Goal: Task Accomplishment & Management: Complete application form

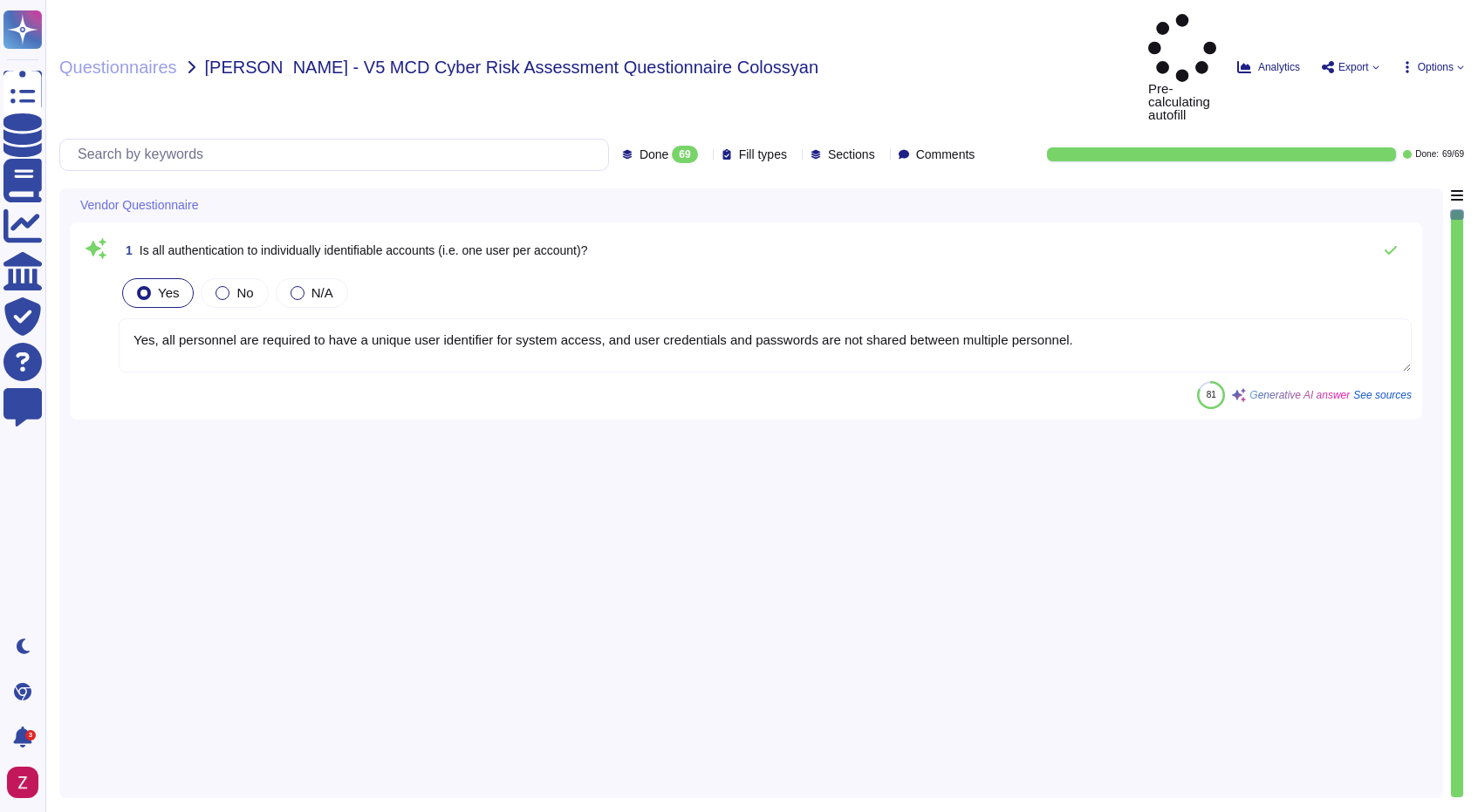
type textarea "Yes, all personnel are required to have a unique user identifier for system acc…"
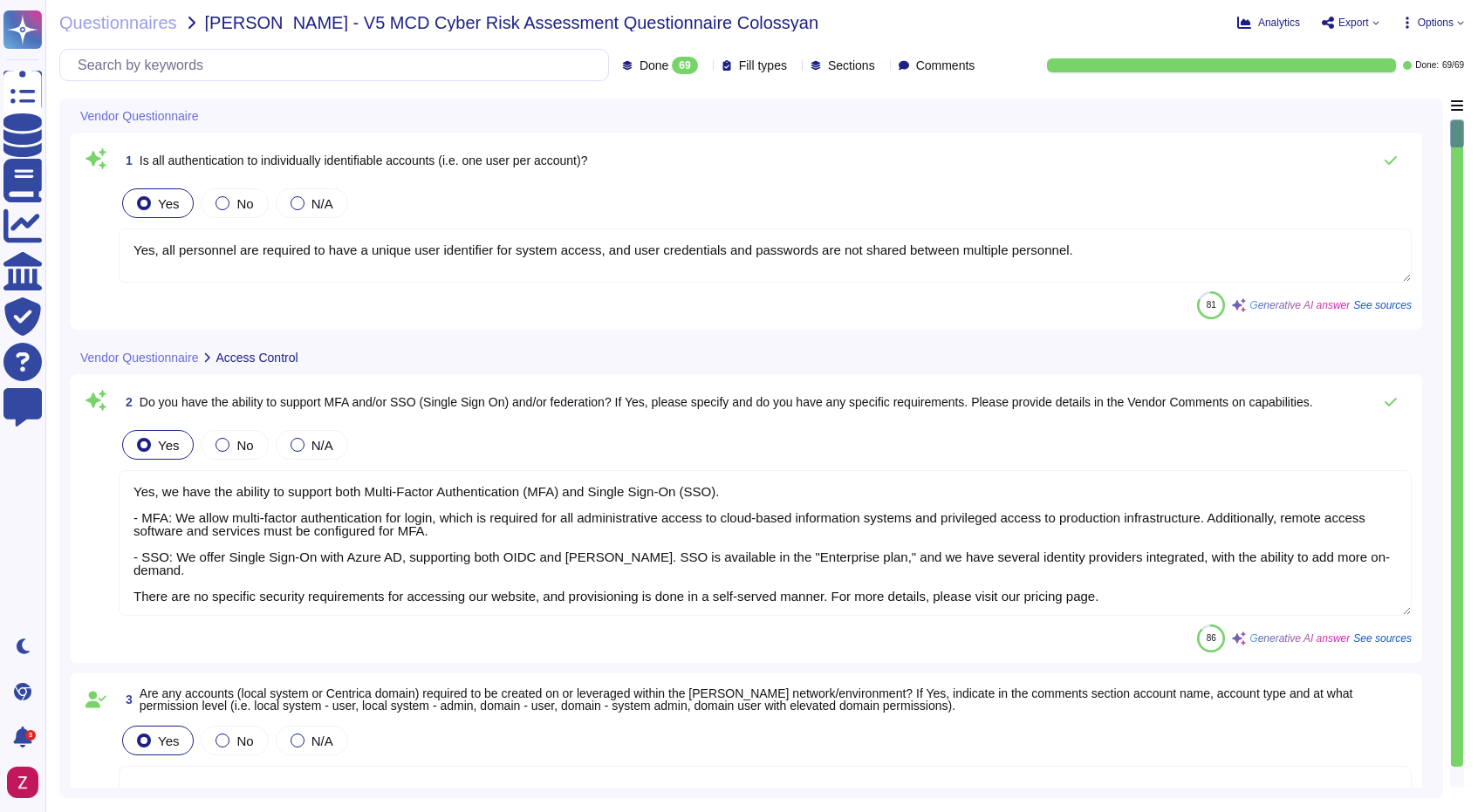
type textarea "Yes, we have the ability to support both Multi-Factor Authentication (MFA) and …"
type textarea "Yes, our application requires login credentials, which indicates that interacti…"
type textarea "Yes, the system/application supports strong password policies."
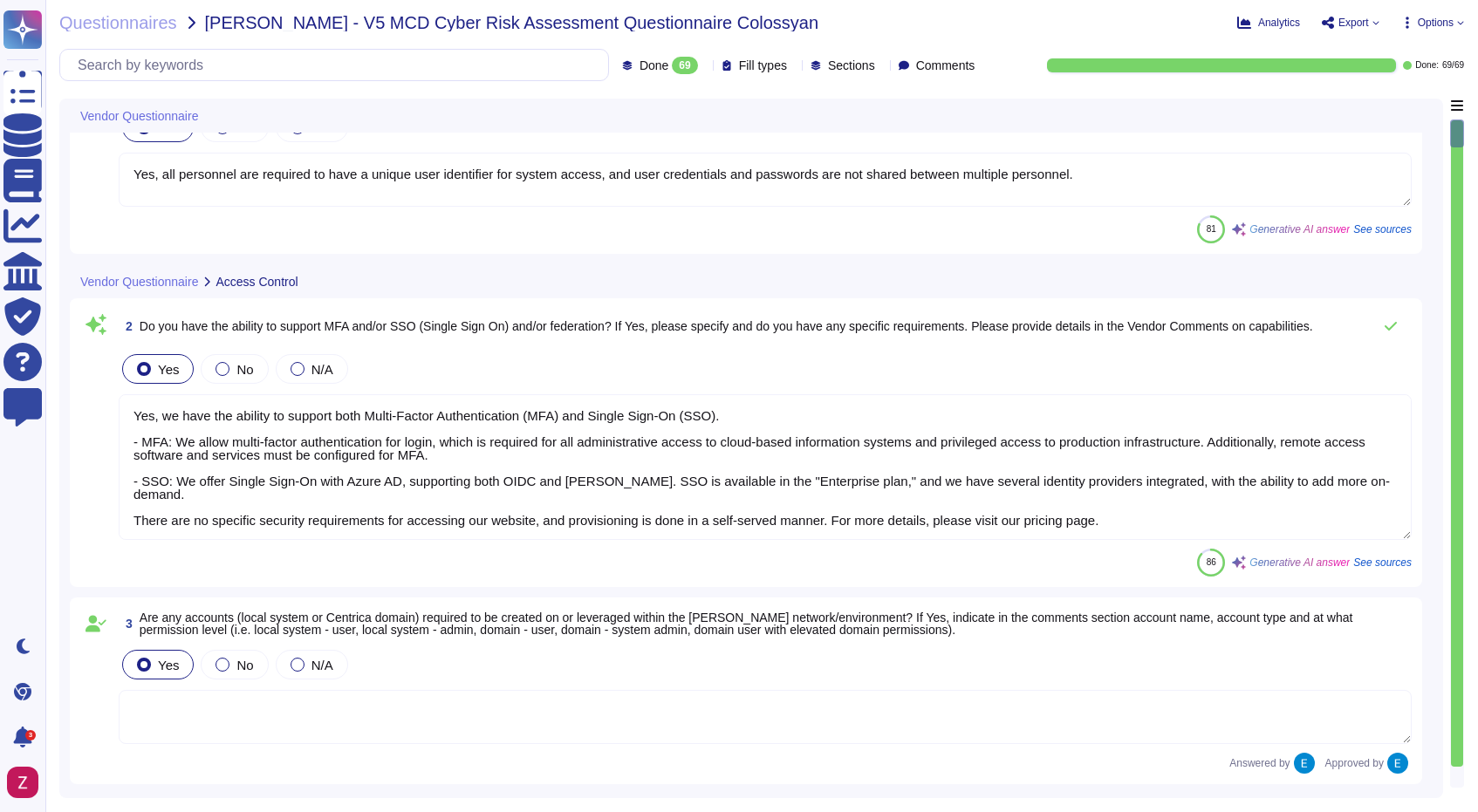
scroll to position [2, 0]
type textarea "Yes, the vendor may need access to the network and/or system/application for su…"
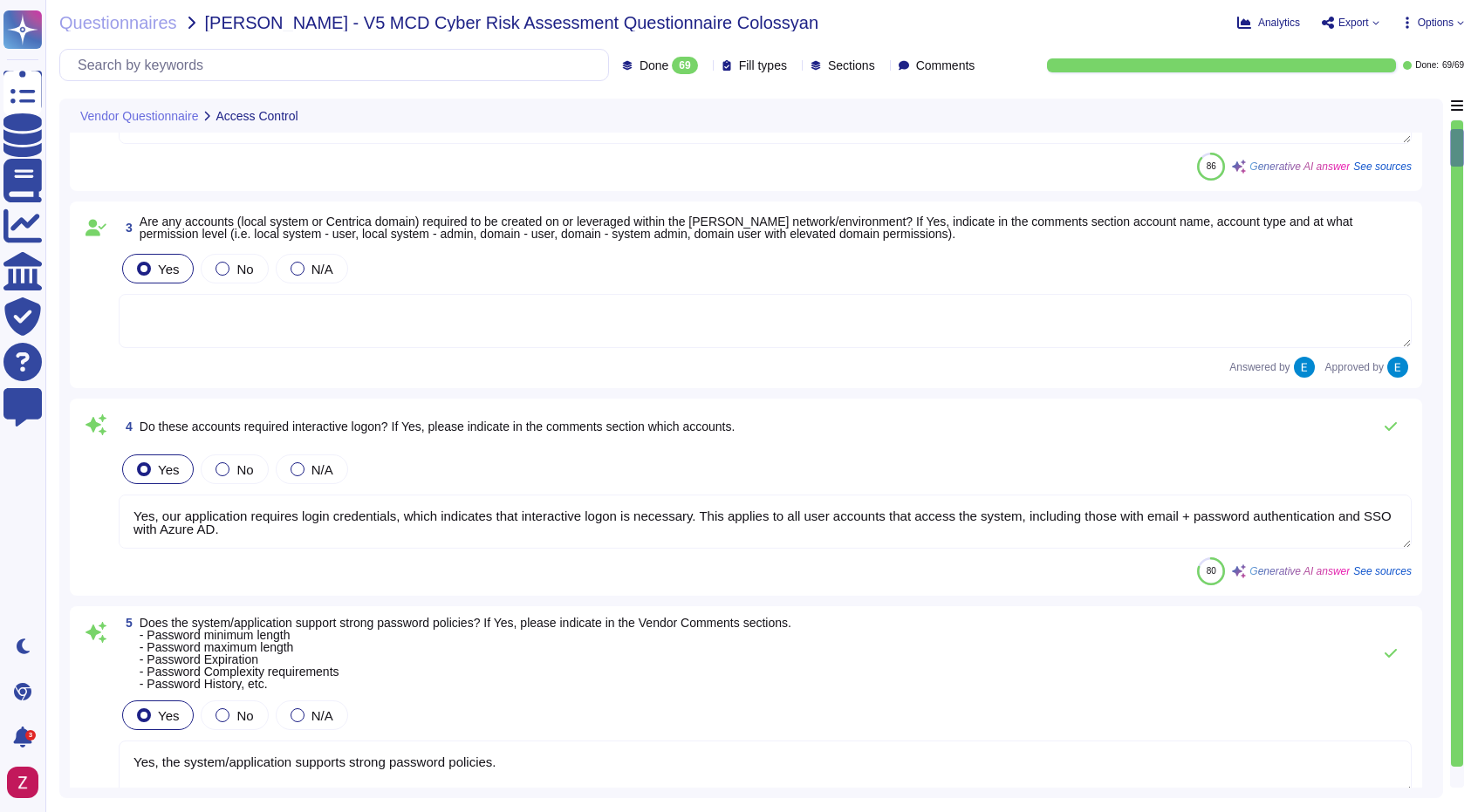
scroll to position [0, 0]
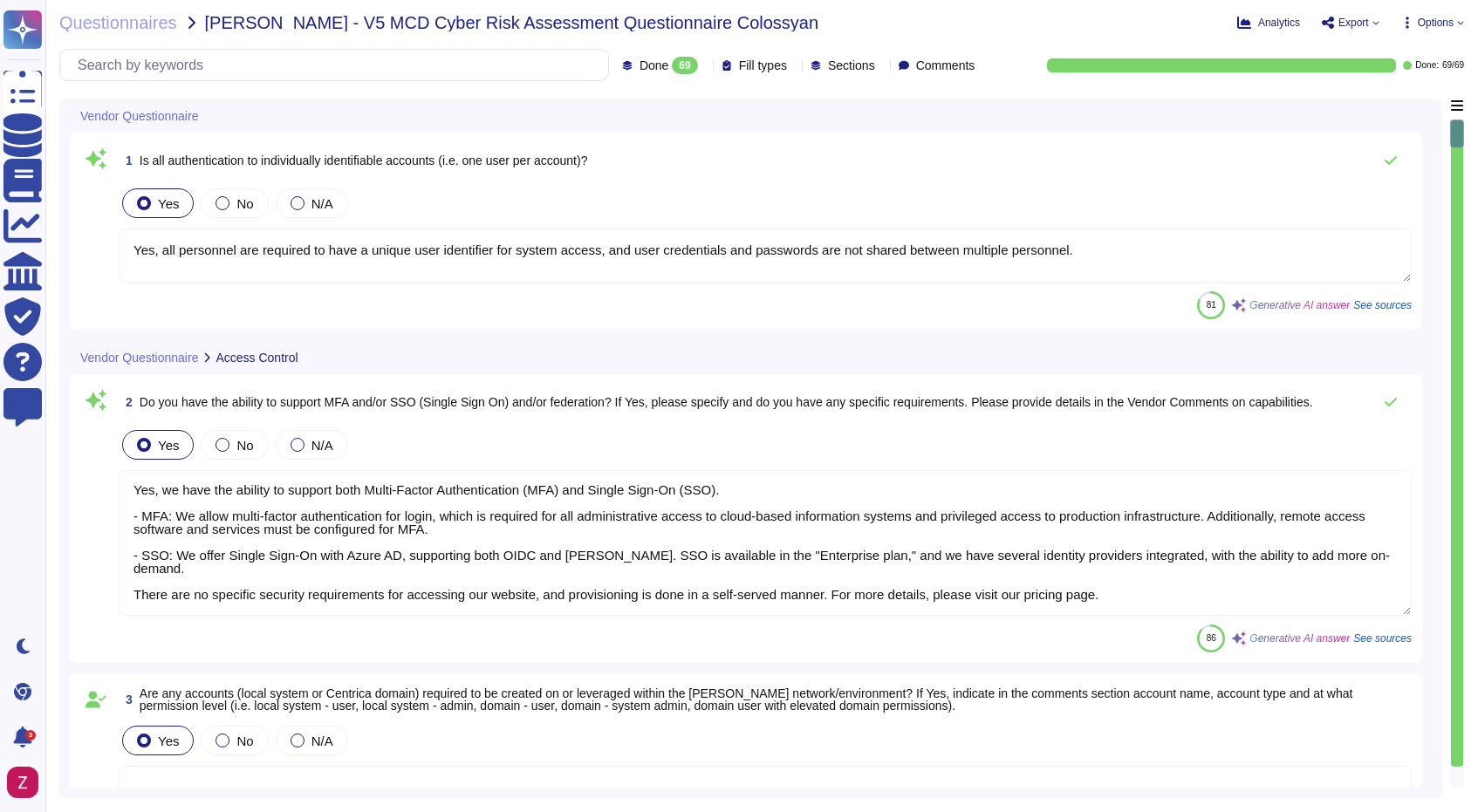
type textarea "Yes, all personnel are required to have a unique user identifier for system acc…"
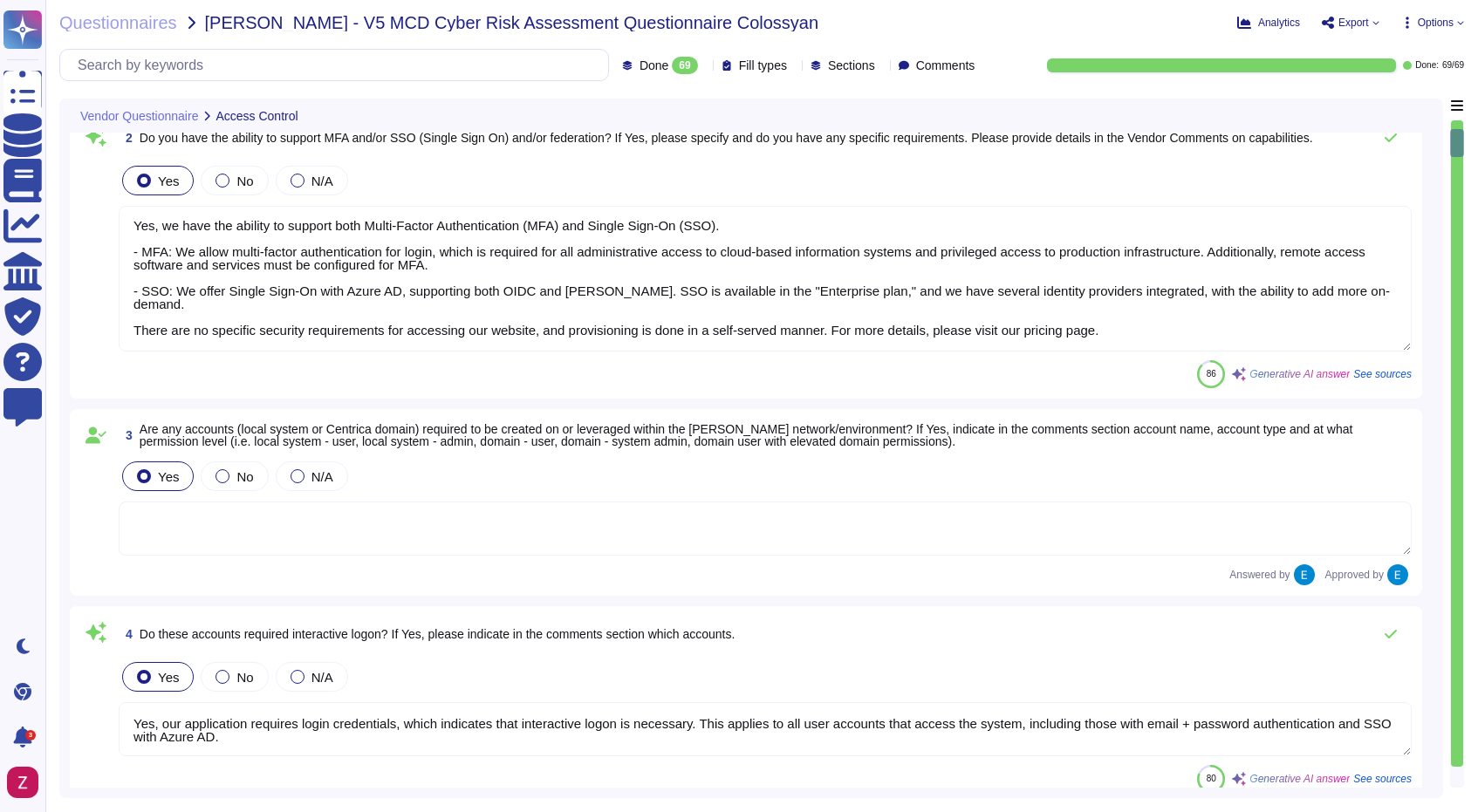
type textarea "Yes, the vendor may need access to the network and/or system/application for su…"
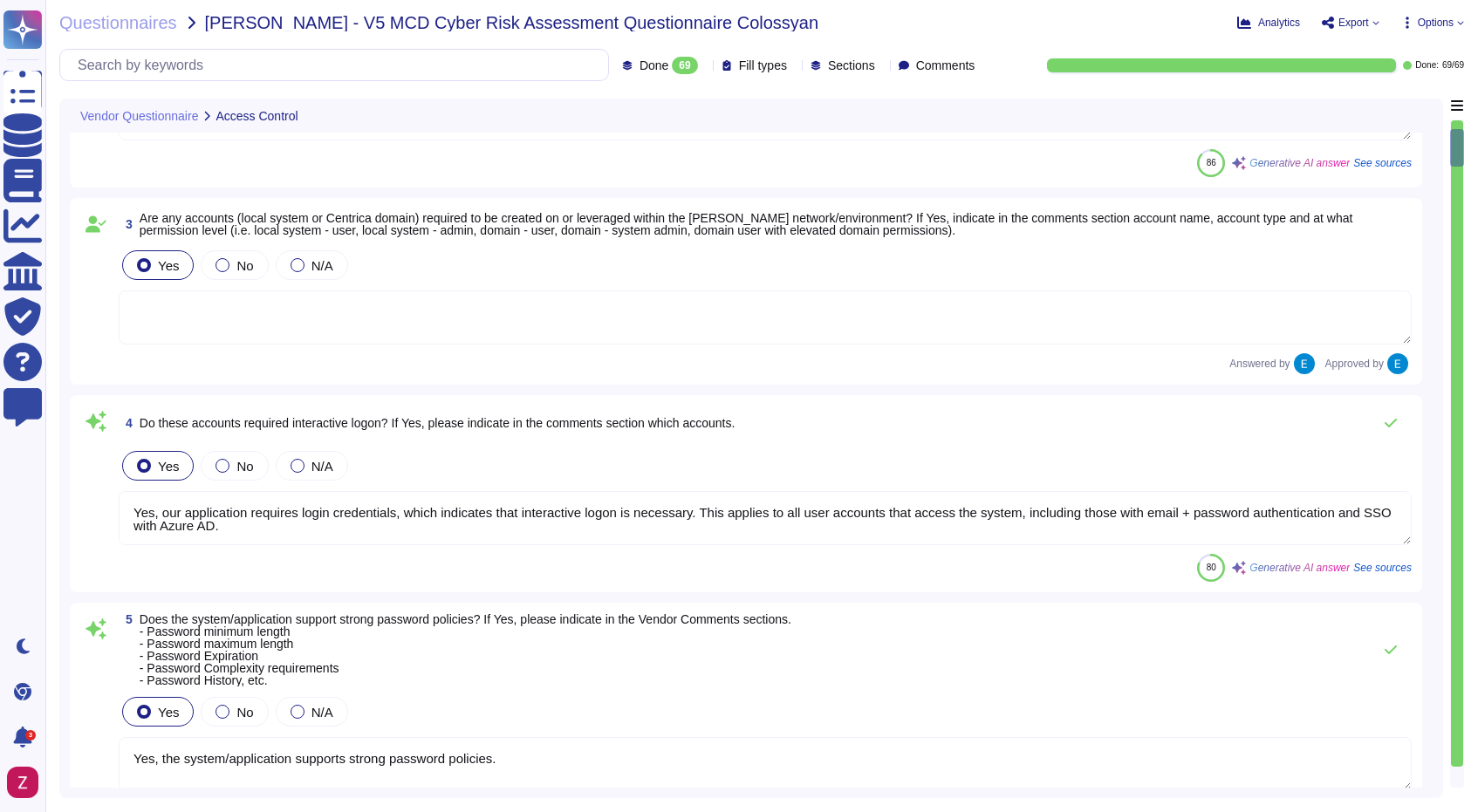
type textarea "Yes, [PERSON_NAME] has a SOC2 Type II report, which indicates that it undergoes…"
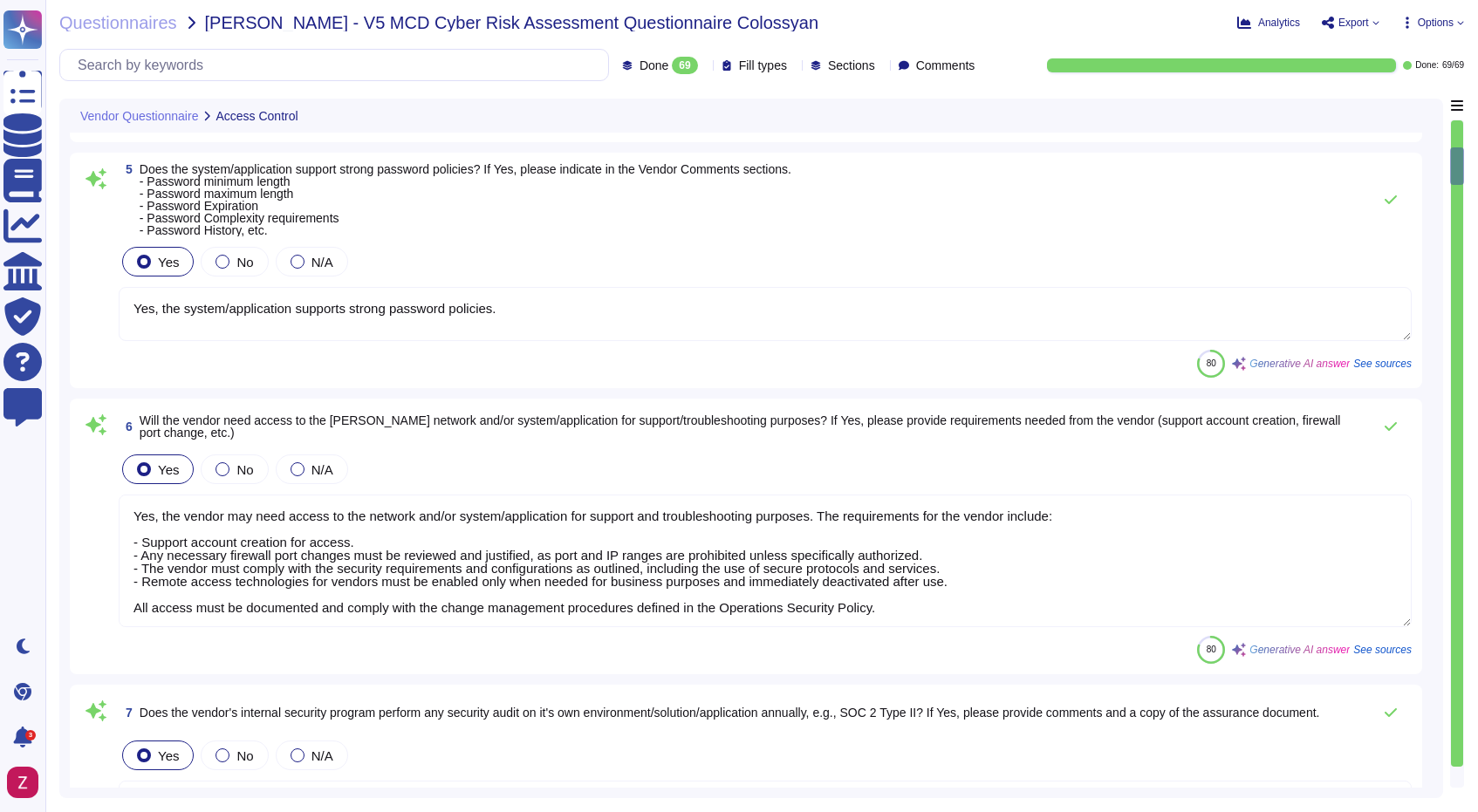
type textarea "Colossyan follows the SOC 2 framework for its security program, ensuring that d…"
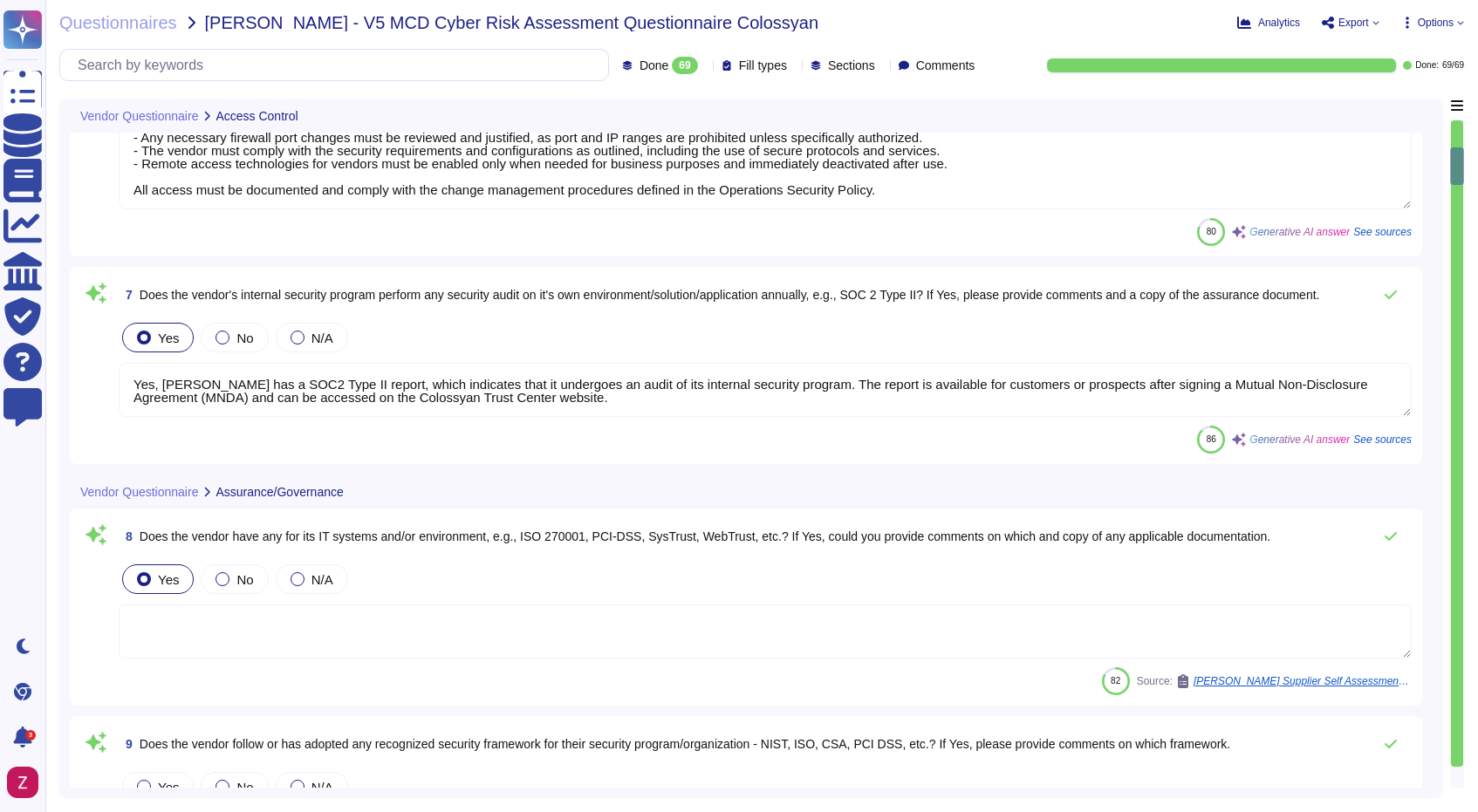
scroll to position [1466, 0]
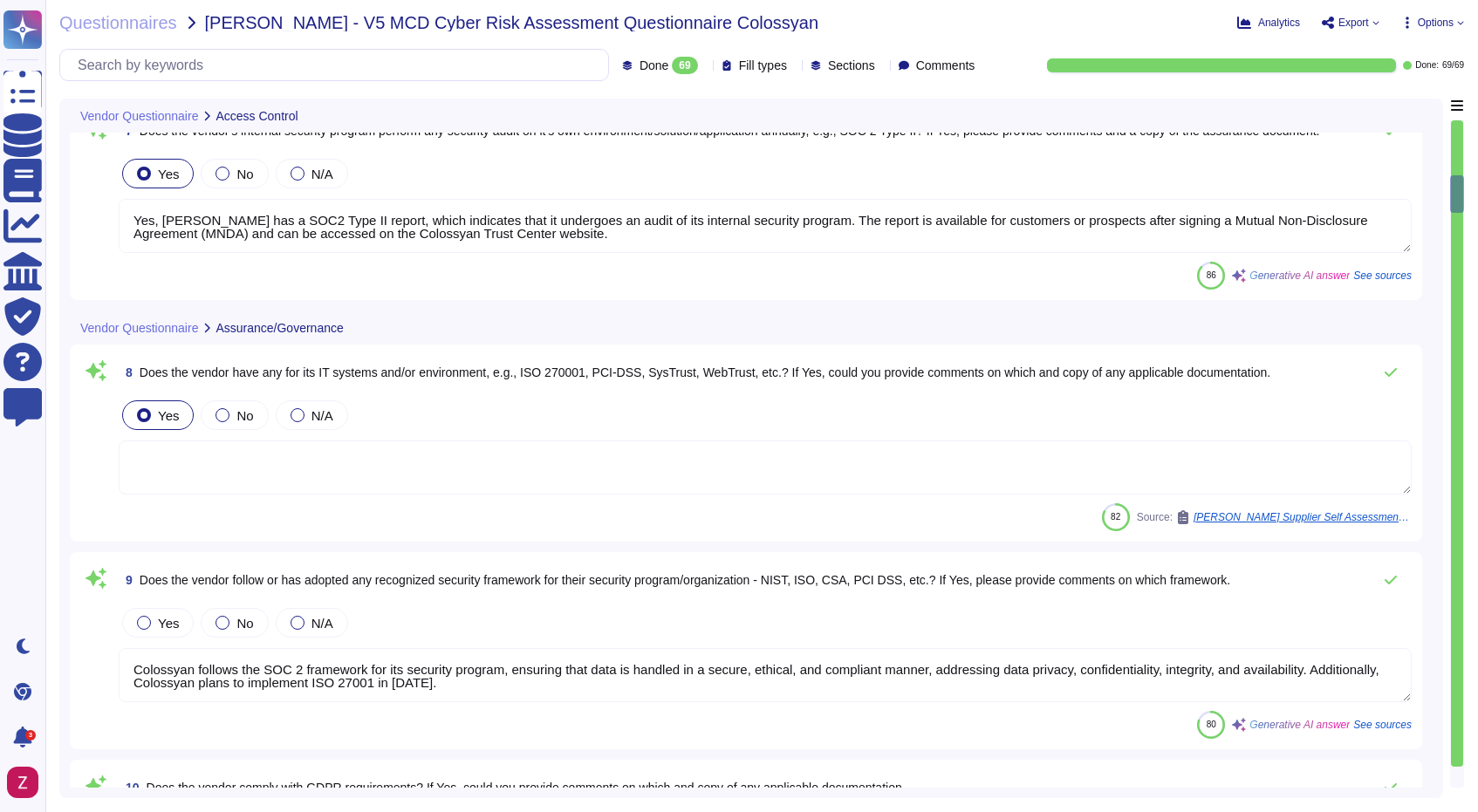
type textarea "Yes, [PERSON_NAME] complies with the GDPR. Proper GDPR policies are currently b…"
type textarea "Yes, the vendor's security controls are reviewed as part of the vendor manageme…"
type textarea "Access to relevant data, including system, network, and security logs, for inve…"
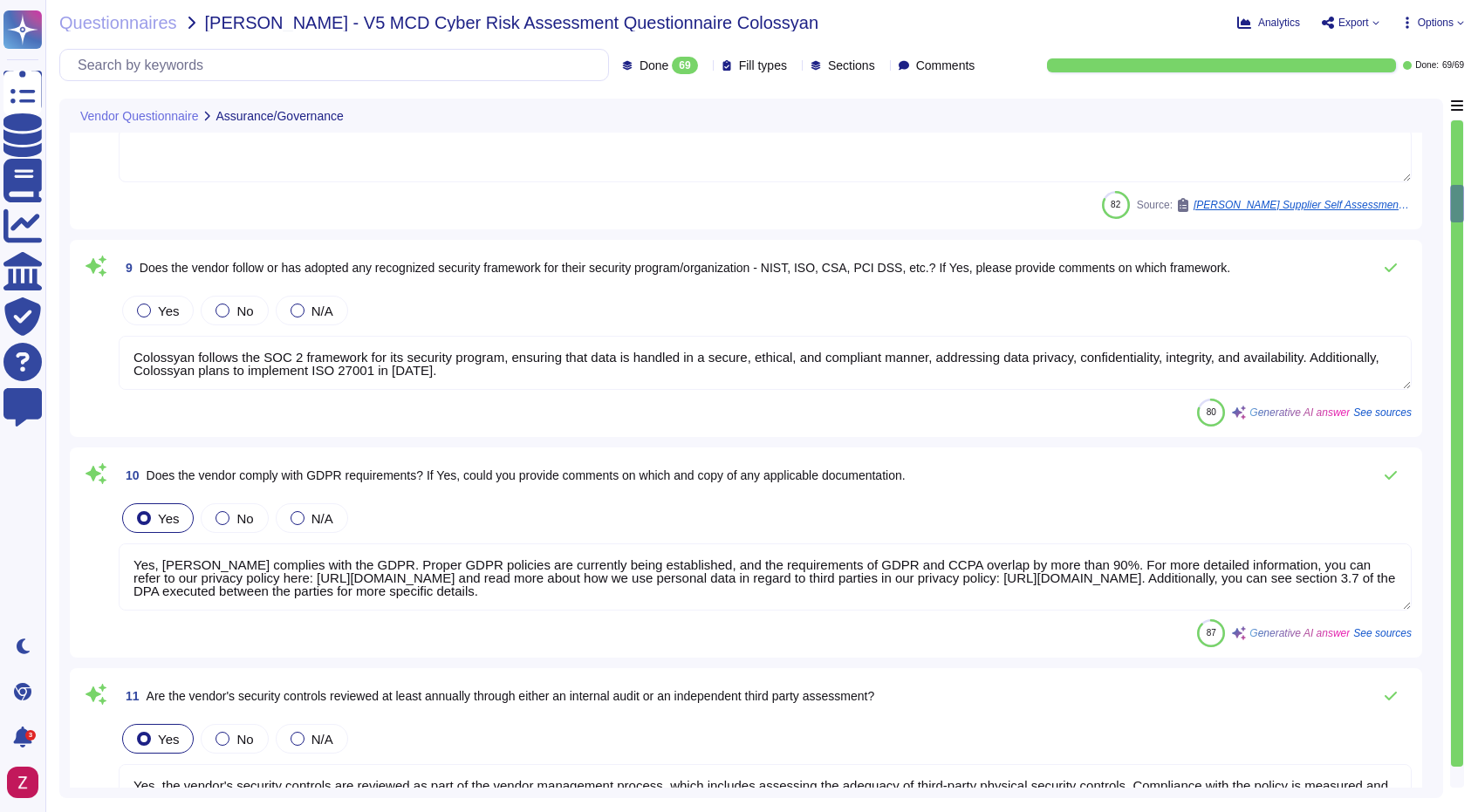
type textarea "The network of the generation system is isolated. Content-security are defined …"
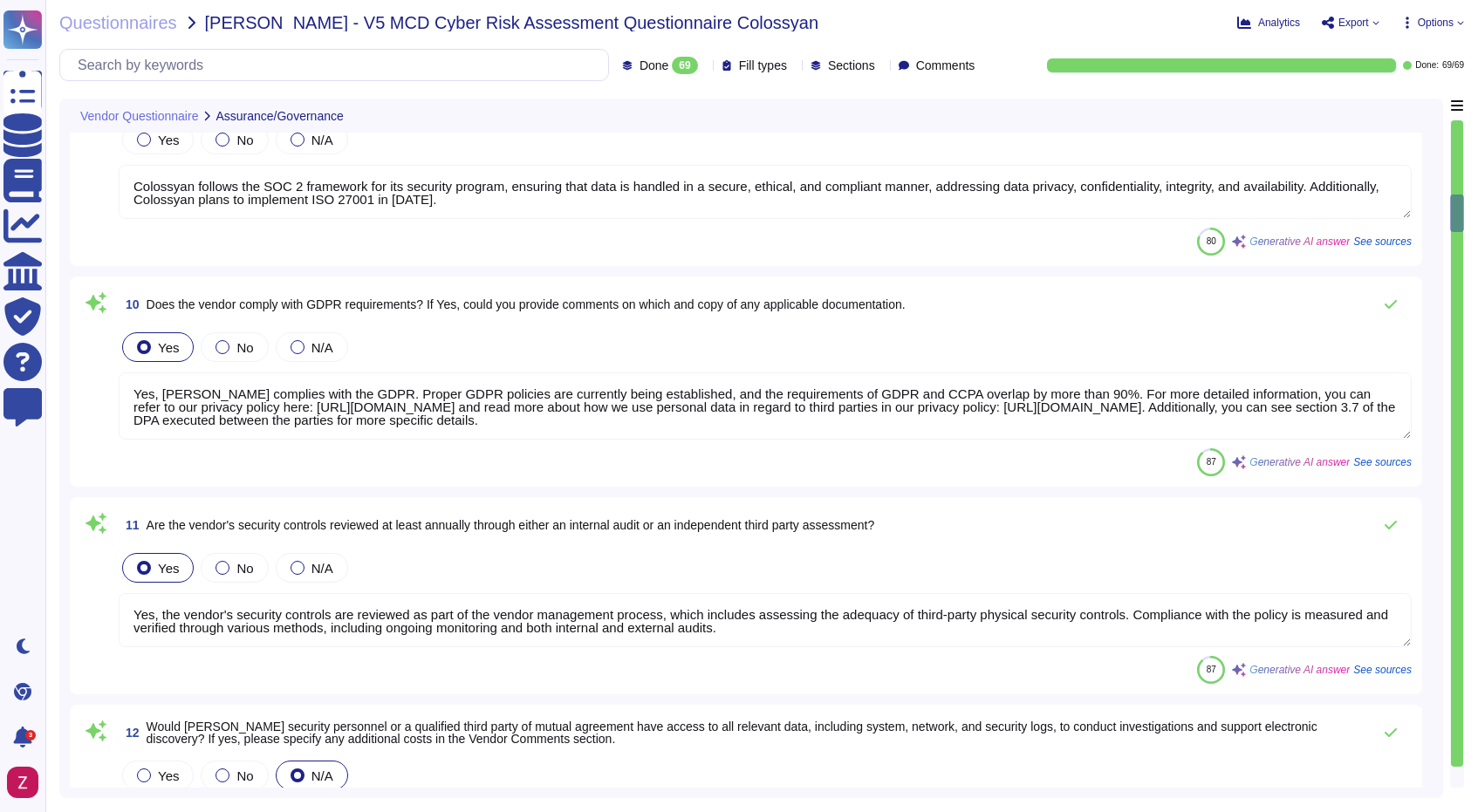
type textarea "Yes, we provide encryption for data in transit using TLS 1.3. The encryption le…"
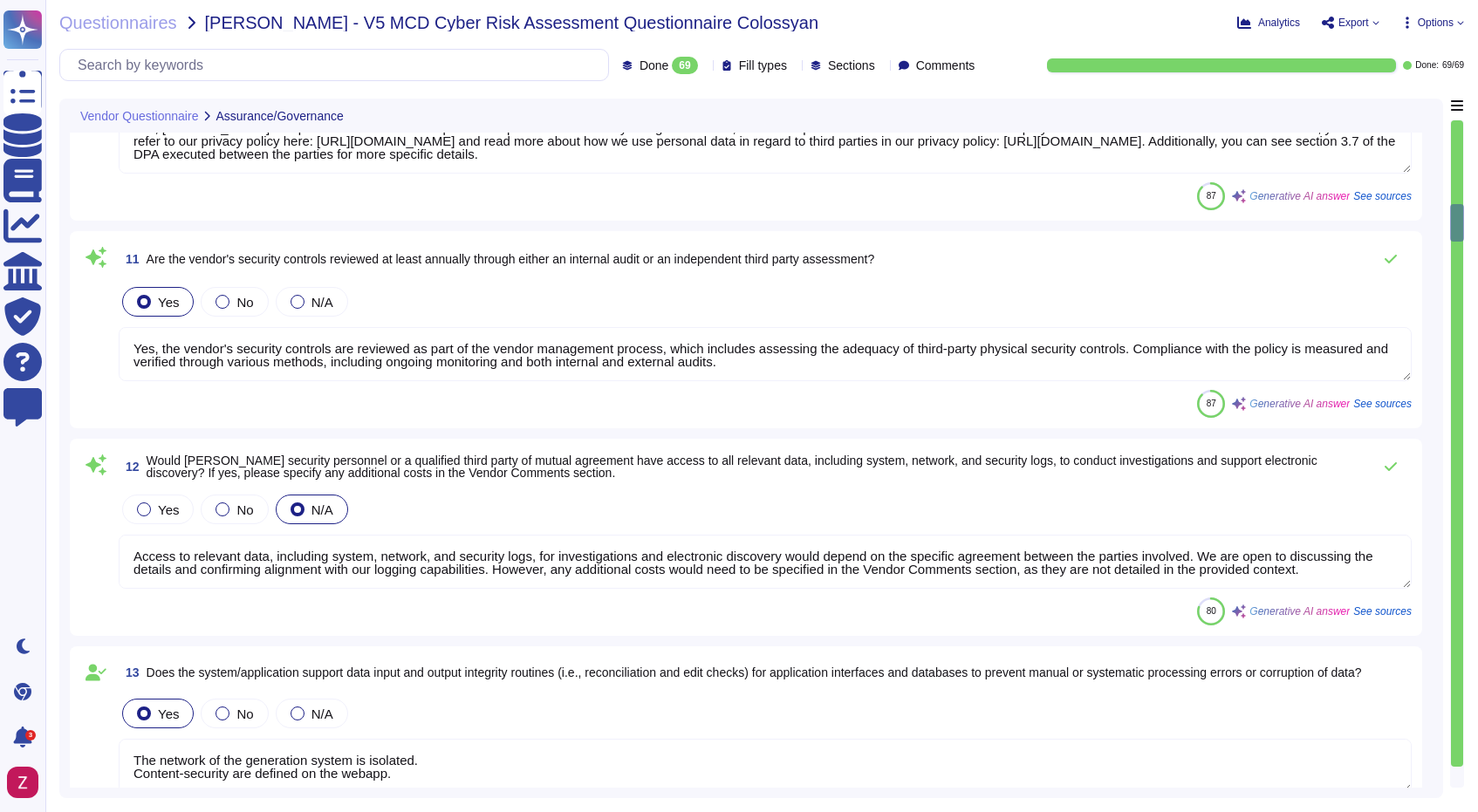
type textarea "Transfer of information is permitted only for purposes explicitly determined by…"
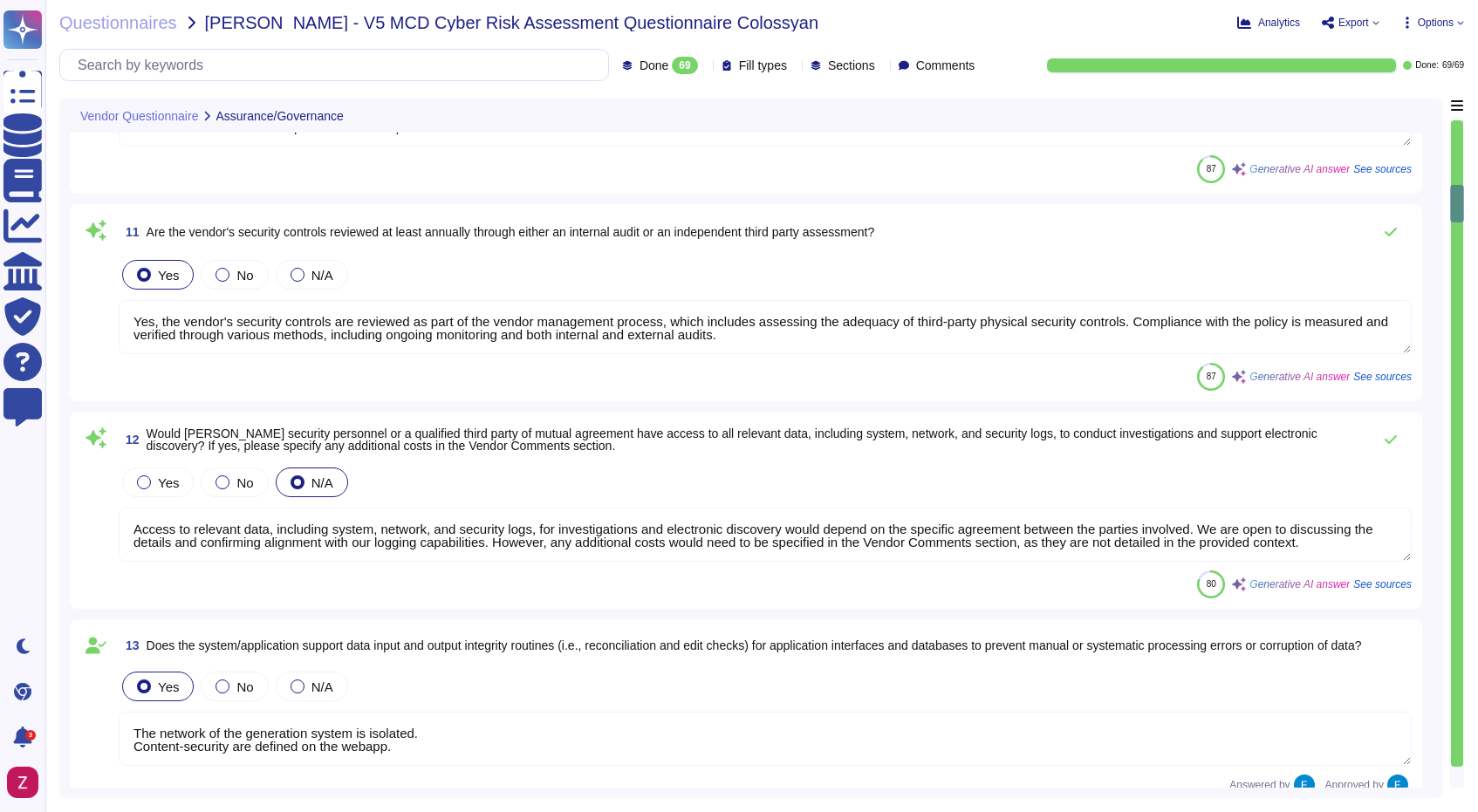
scroll to position [1661, 0]
